Goal: Information Seeking & Learning: Find contact information

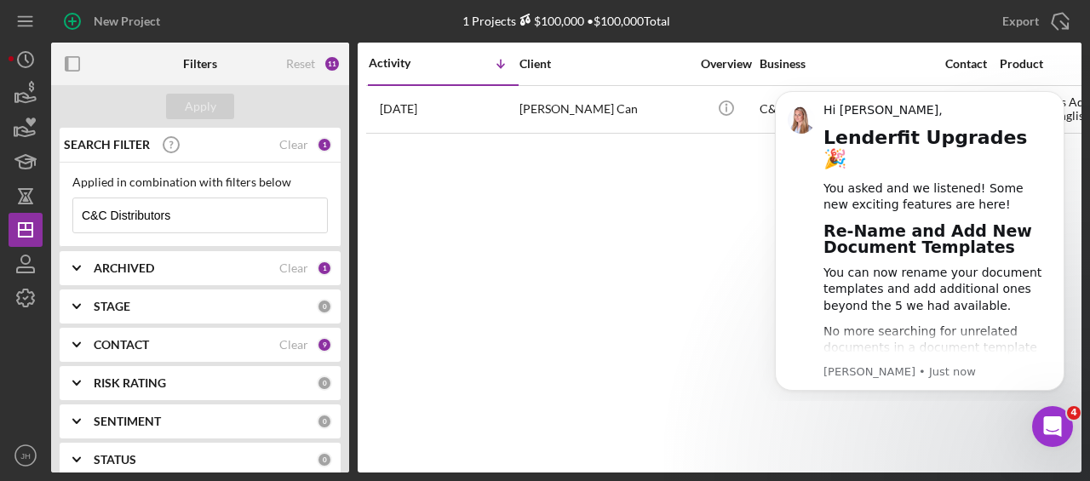
click at [669, 252] on div "Activity Icon/Table Sort Arrow Client Overview Business Contact Product Categor…" at bounding box center [720, 258] width 724 height 430
click at [22, 273] on icon "button" at bounding box center [25, 269] width 17 height 5
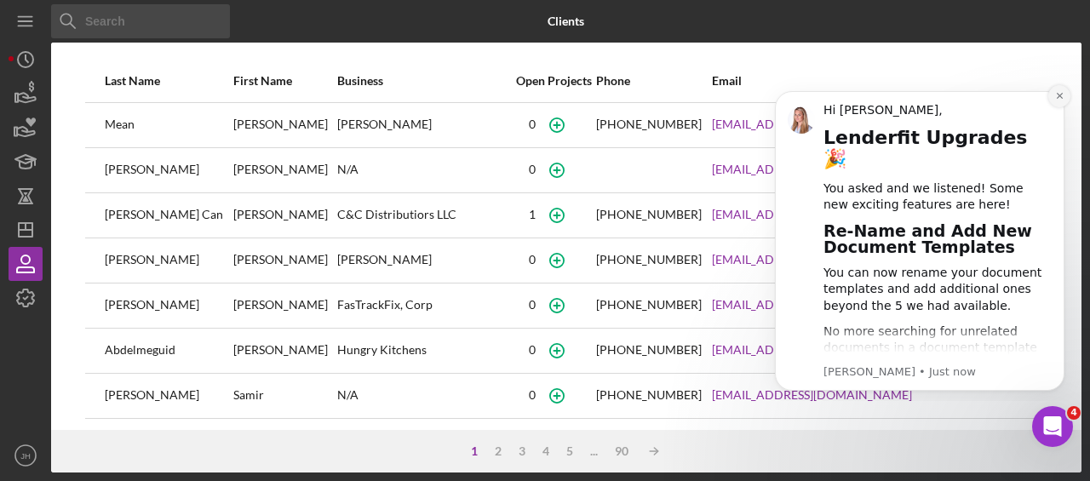
click at [1061, 95] on icon "Dismiss notification" at bounding box center [1059, 96] width 6 height 6
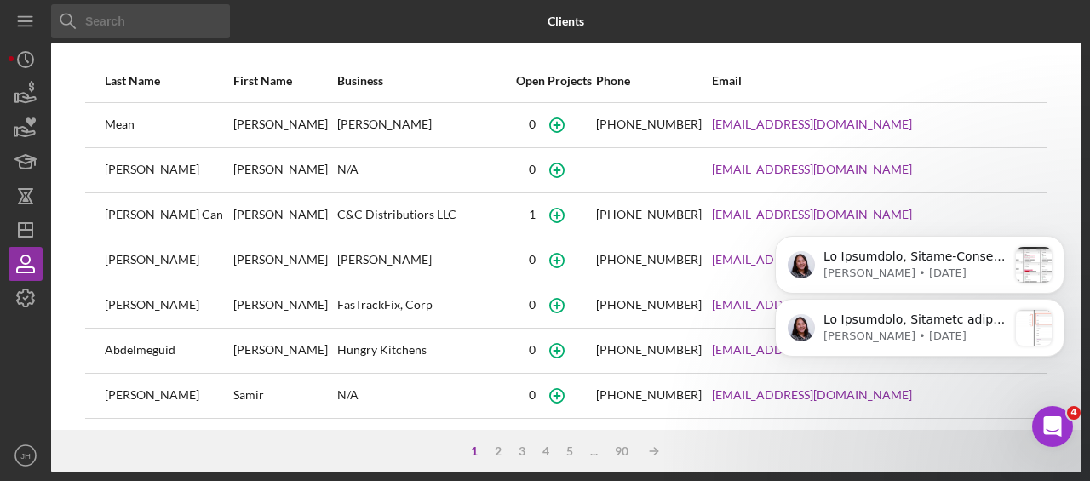
click at [185, 24] on input at bounding box center [140, 21] width 179 height 34
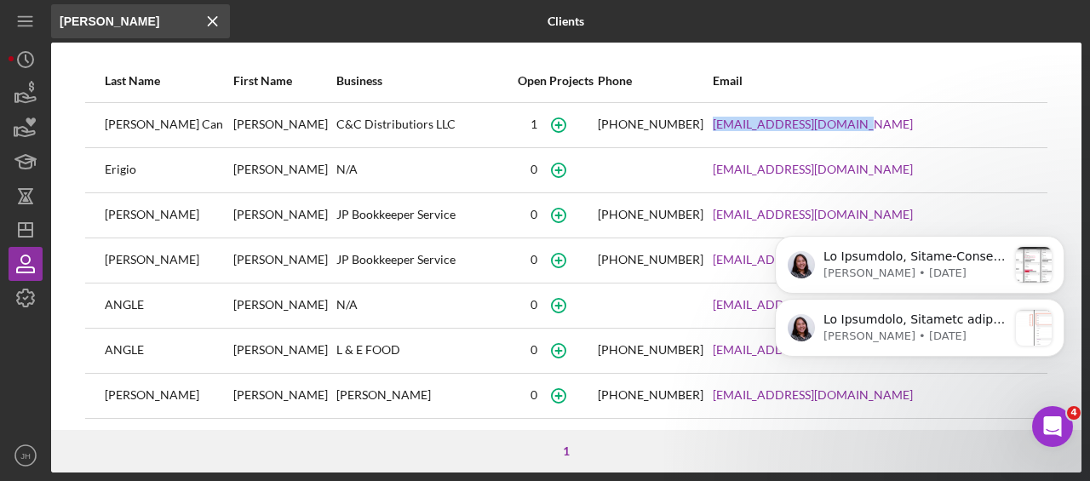
drag, startPoint x: 925, startPoint y: 126, endPoint x: 772, endPoint y: 141, distance: 153.2
click at [772, 141] on tr "[PERSON_NAME] Can [PERSON_NAME] C&C Distributiors LLC [PHONE_NUMBER] [EMAIL_ADD…" at bounding box center [566, 124] width 962 height 45
copy tr "[EMAIL_ADDRESS][DOMAIN_NAME]"
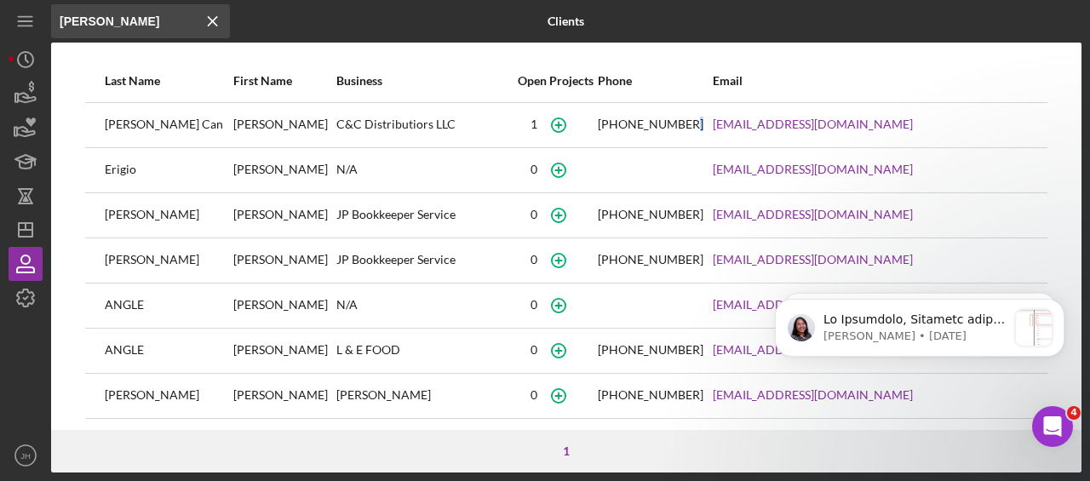
click at [703, 122] on div "[PHONE_NUMBER]" at bounding box center [651, 125] width 106 height 14
click at [711, 123] on div "[PHONE_NUMBER]" at bounding box center [654, 125] width 113 height 43
drag, startPoint x: 747, startPoint y: 124, endPoint x: 663, endPoint y: 135, distance: 84.2
click at [663, 135] on tr "[PERSON_NAME] Can [PERSON_NAME] C&C Distributiors LLC [PHONE_NUMBER] [EMAIL_ADD…" at bounding box center [566, 124] width 962 height 45
copy div "[PHONE_NUMBER]"
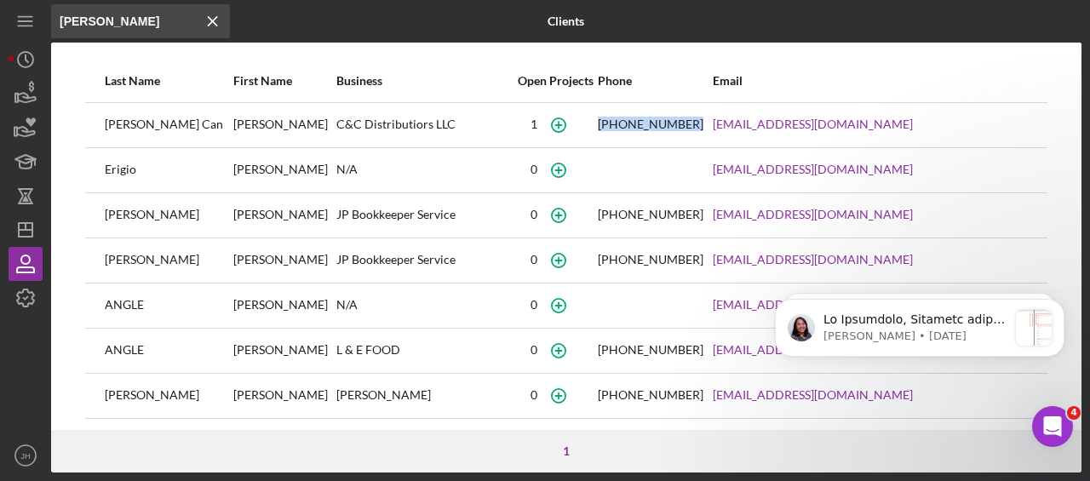
click at [95, 4] on input "[PERSON_NAME]" at bounding box center [140, 21] width 179 height 34
click at [100, 13] on input "[PERSON_NAME]" at bounding box center [140, 21] width 179 height 34
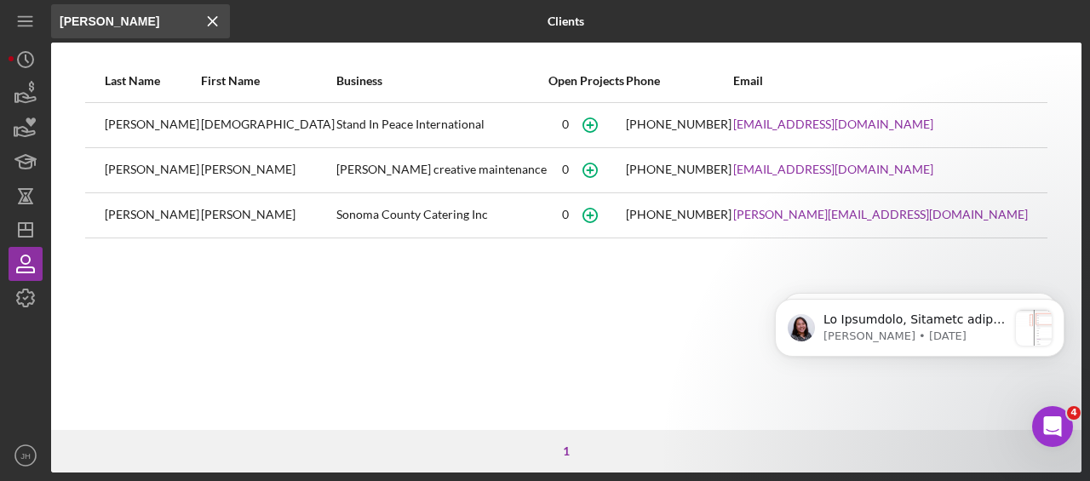
click at [106, 8] on input "[PERSON_NAME]" at bounding box center [140, 21] width 179 height 34
type input "stephe"
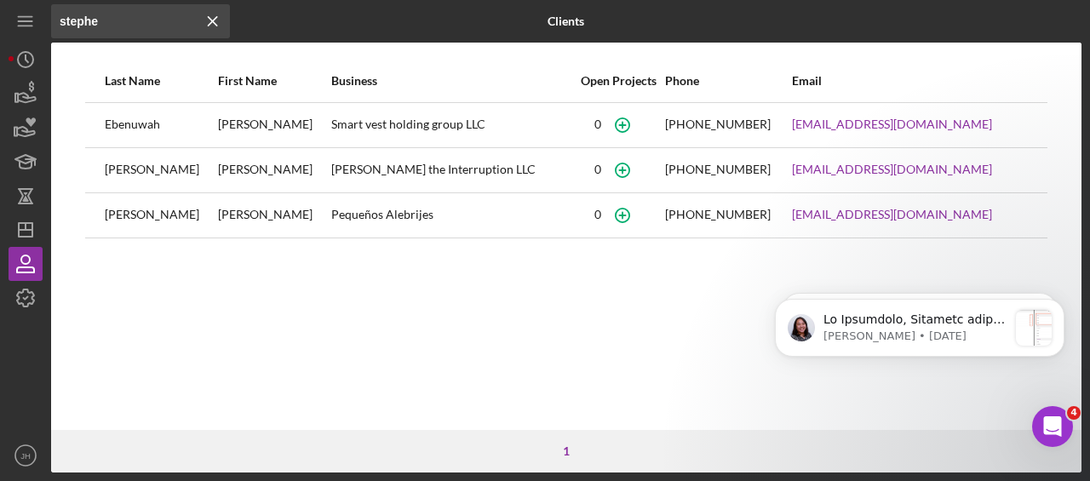
click at [142, 12] on input "stephe" at bounding box center [140, 21] width 179 height 34
click at [142, 11] on input "stephe" at bounding box center [140, 21] width 179 height 34
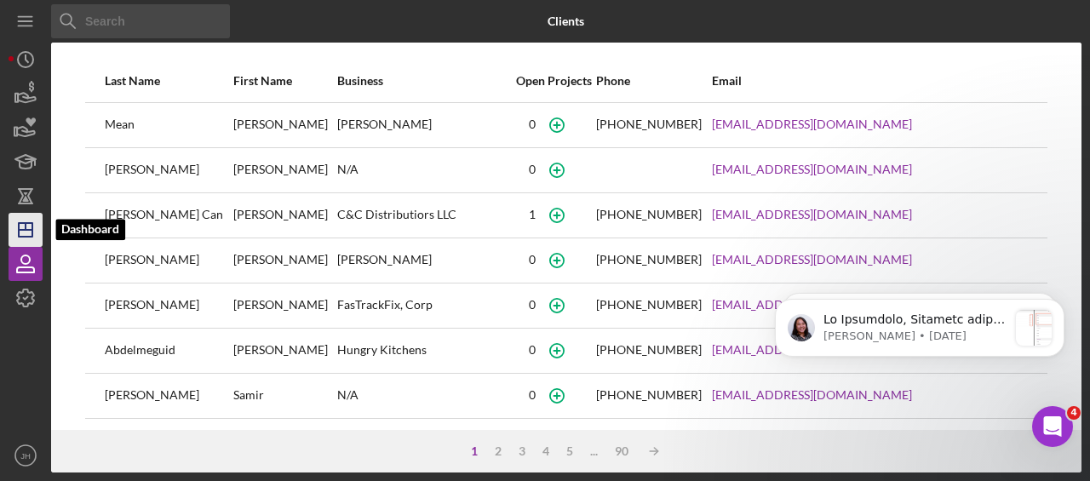
click at [26, 234] on icon "Icon/Dashboard" at bounding box center [25, 230] width 43 height 43
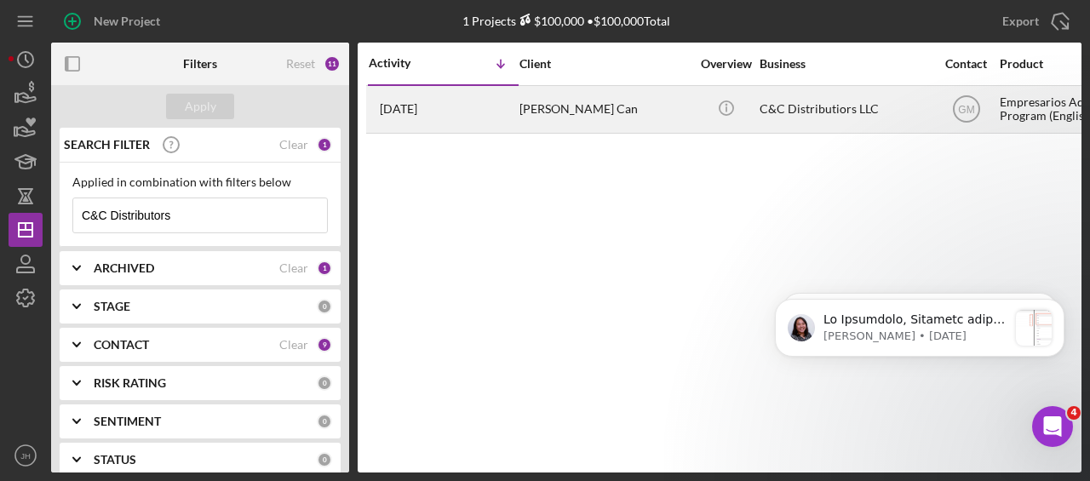
click at [835, 102] on div "C&C Distributiors LLC" at bounding box center [845, 109] width 170 height 45
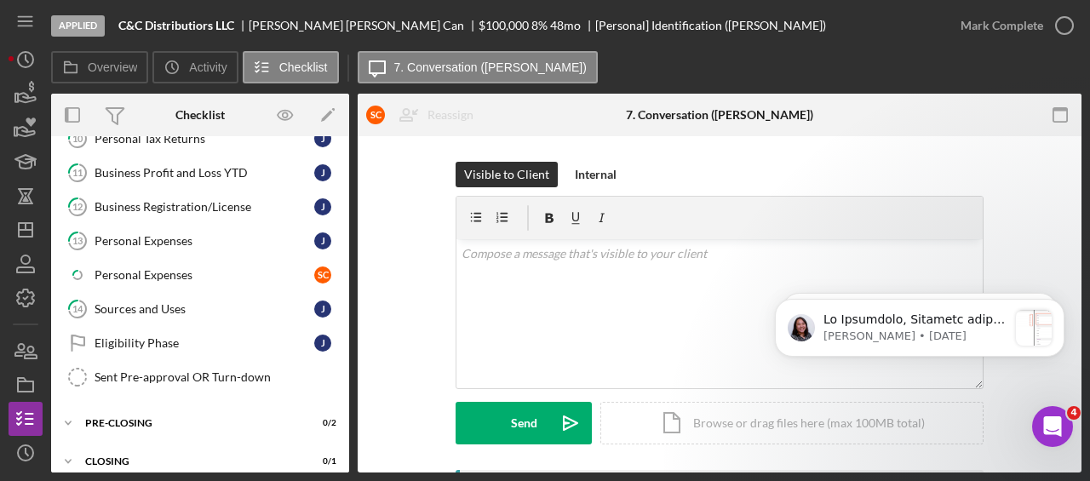
scroll to position [574, 0]
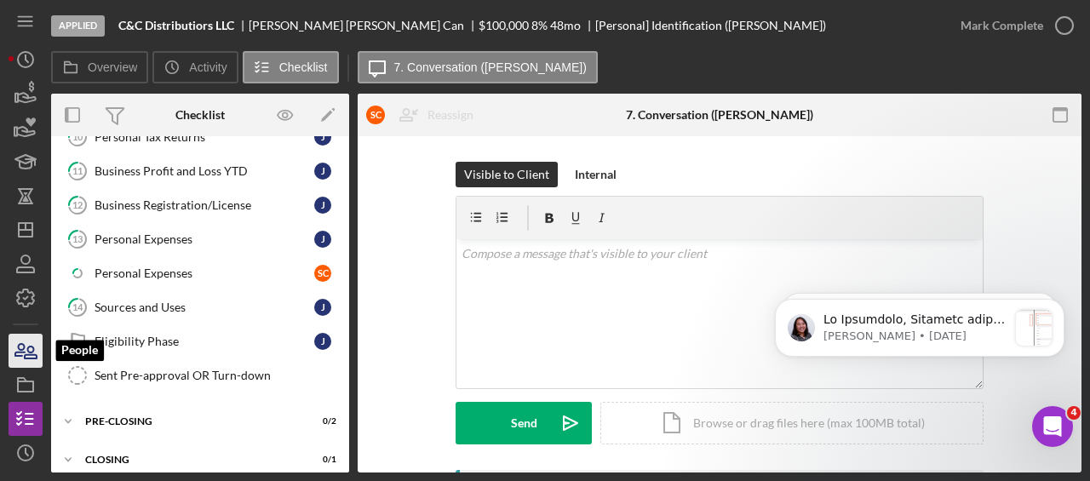
click at [19, 346] on icon "button" at bounding box center [19, 350] width 9 height 12
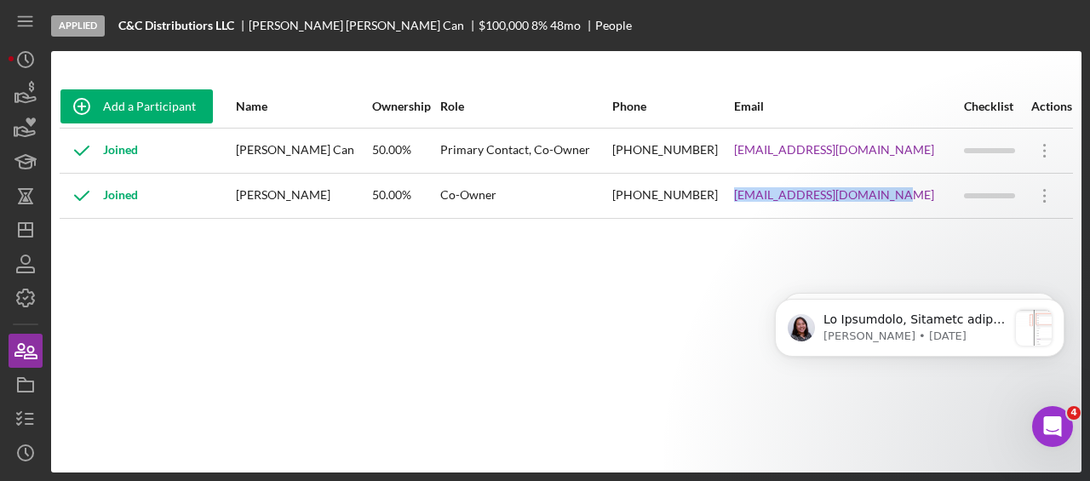
drag, startPoint x: 911, startPoint y: 193, endPoint x: 748, endPoint y: 207, distance: 164.1
click at [748, 207] on div "[EMAIL_ADDRESS][DOMAIN_NAME]" at bounding box center [847, 196] width 227 height 43
copy link "[EMAIL_ADDRESS][DOMAIN_NAME]"
drag, startPoint x: 724, startPoint y: 198, endPoint x: 634, endPoint y: 209, distance: 90.9
click at [634, 209] on tr "Joined [PERSON_NAME] 50.00% Co-Owner [PHONE_NUMBER] [EMAIL_ADDRESS][DOMAIN_NAME…" at bounding box center [566, 195] width 1013 height 45
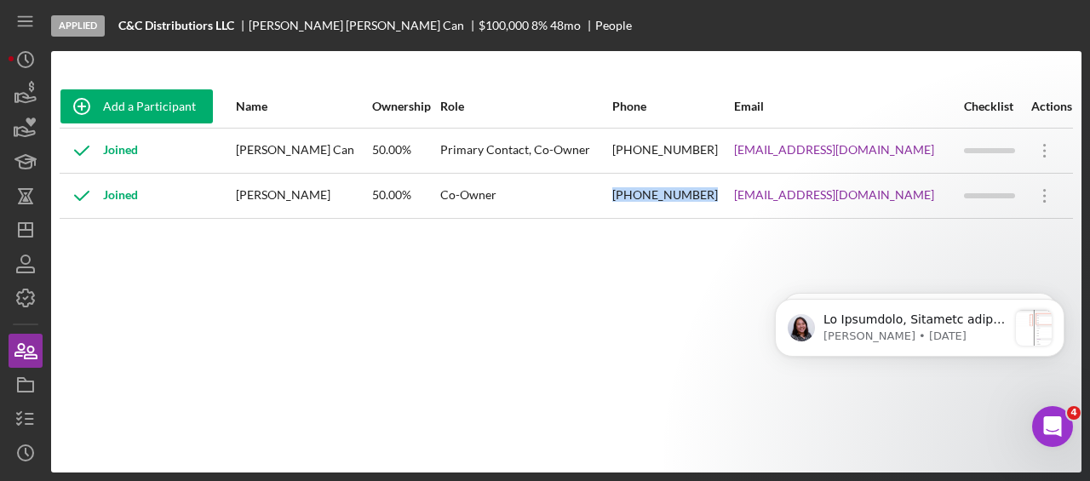
copy tr "[PHONE_NUMBER]"
click at [95, 319] on div "Add a Participant Name Ownership Role Phone Email Checklist Actions Joined [PER…" at bounding box center [566, 261] width 1030 height 353
click at [10, 273] on icon "button" at bounding box center [25, 264] width 43 height 43
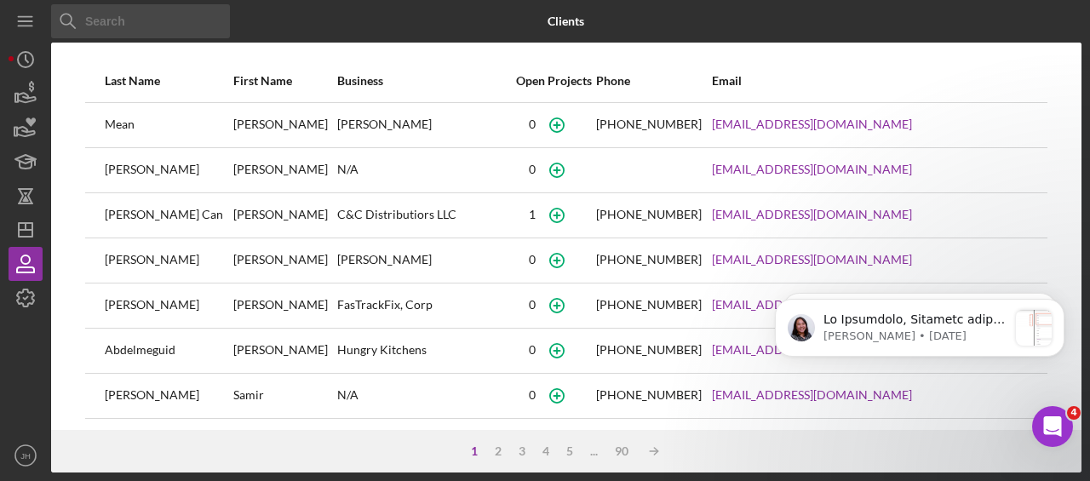
click at [166, 23] on input at bounding box center [140, 21] width 179 height 34
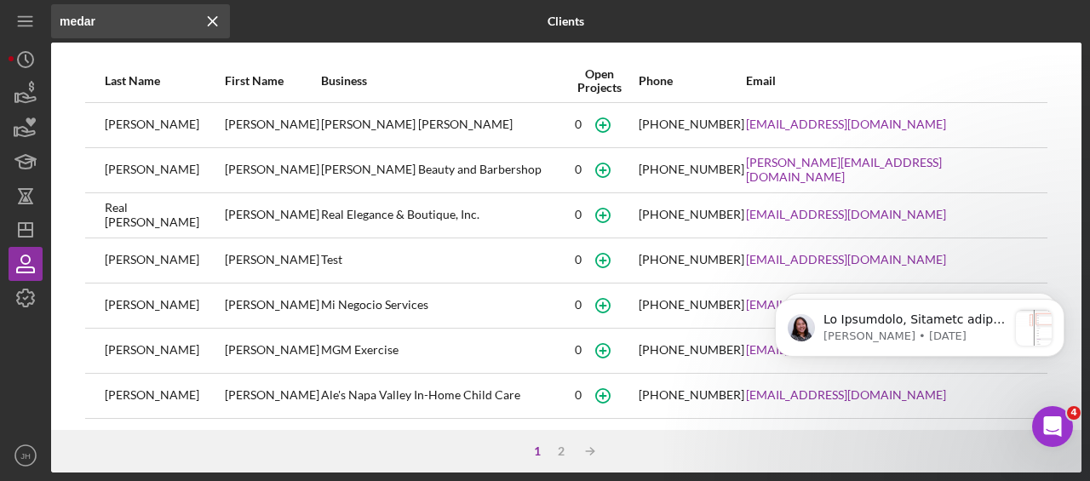
type input "medar"
